Goal: Information Seeking & Learning: Learn about a topic

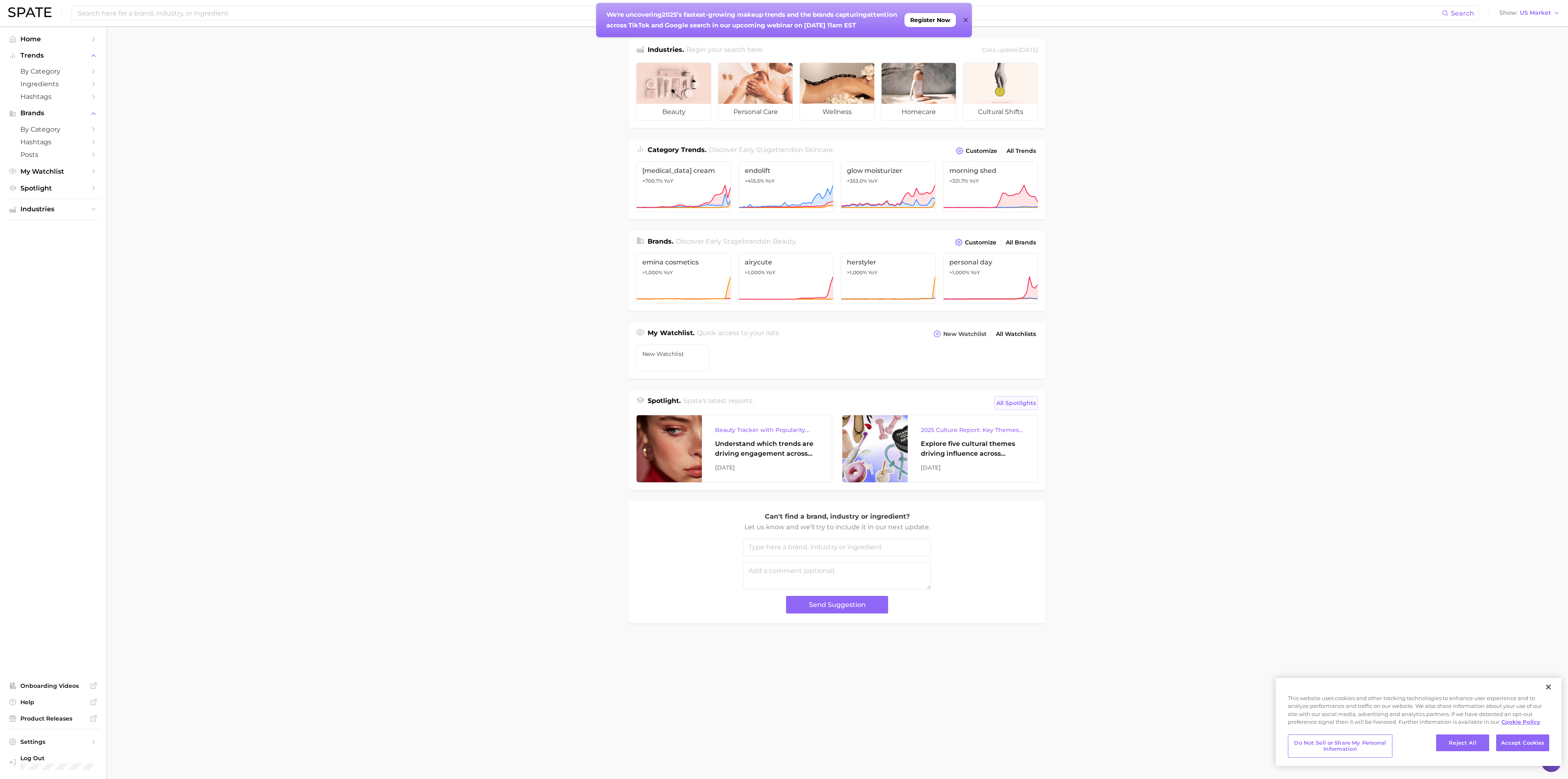
click at [1027, 400] on span "All Spotlights" at bounding box center [1016, 403] width 40 height 10
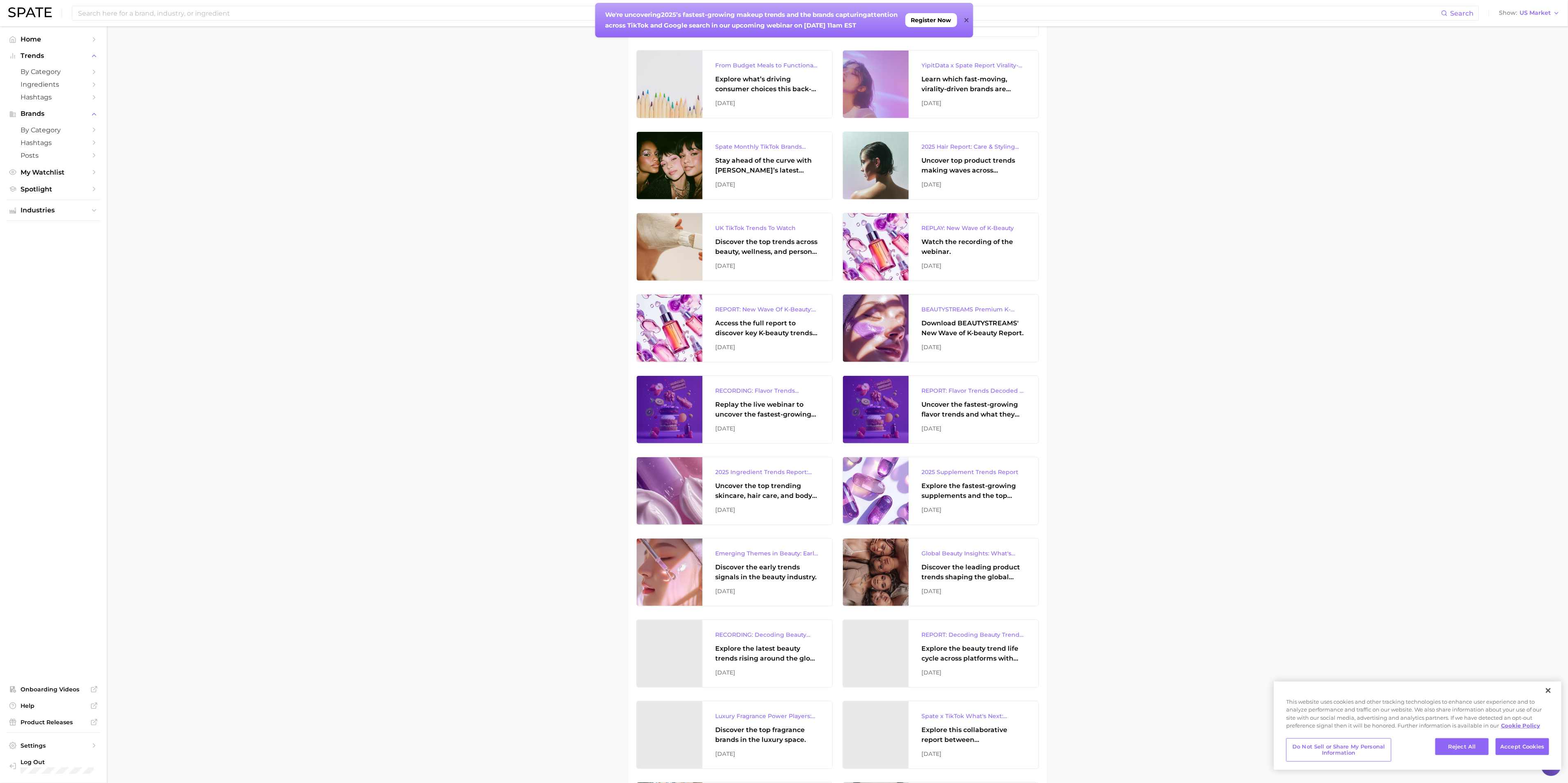
scroll to position [246, 0]
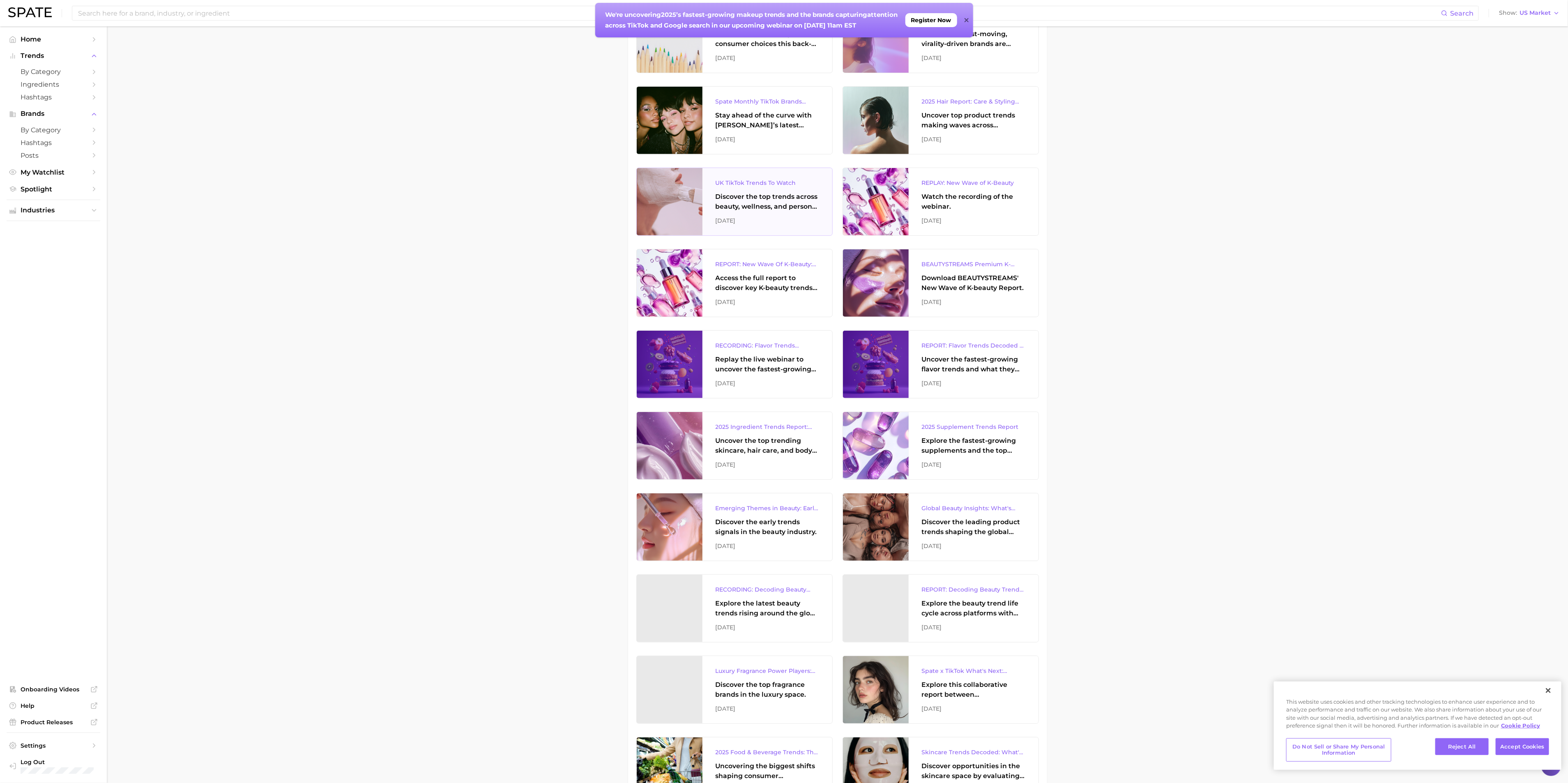
click at [803, 211] on div "Discover the top trends across beauty, wellness, and personal care on TikTok [G…" at bounding box center [767, 201] width 103 height 20
